Goal: Use online tool/utility: Utilize a website feature to perform a specific function

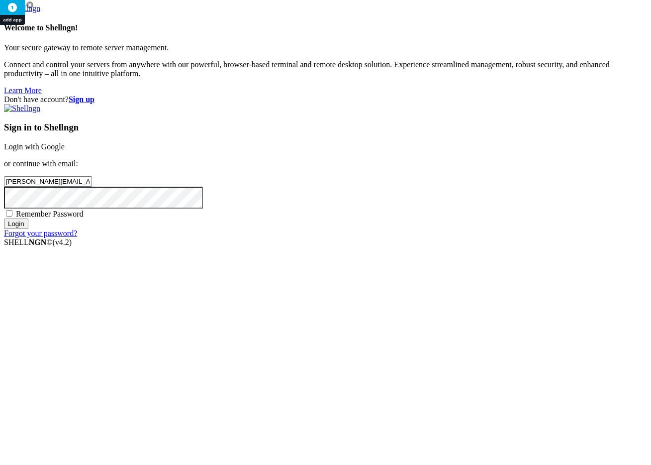
click at [28, 229] on input "Login" at bounding box center [16, 223] width 24 height 10
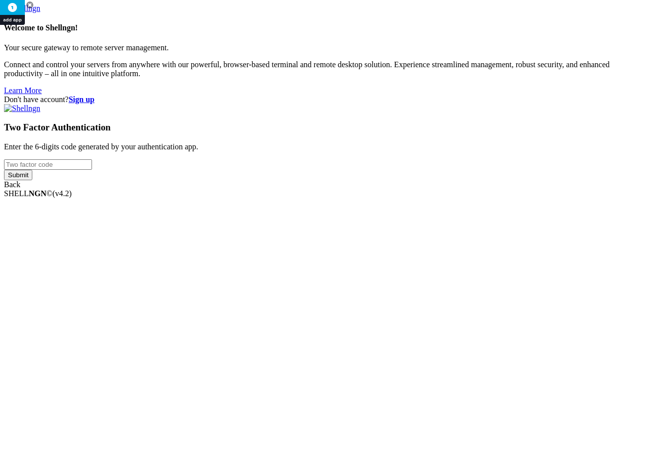
click at [92, 170] on input "number" at bounding box center [48, 164] width 88 height 10
type input "108655"
click at [4, 170] on input "Submit" at bounding box center [18, 175] width 28 height 10
